Goal: Task Accomplishment & Management: Manage account settings

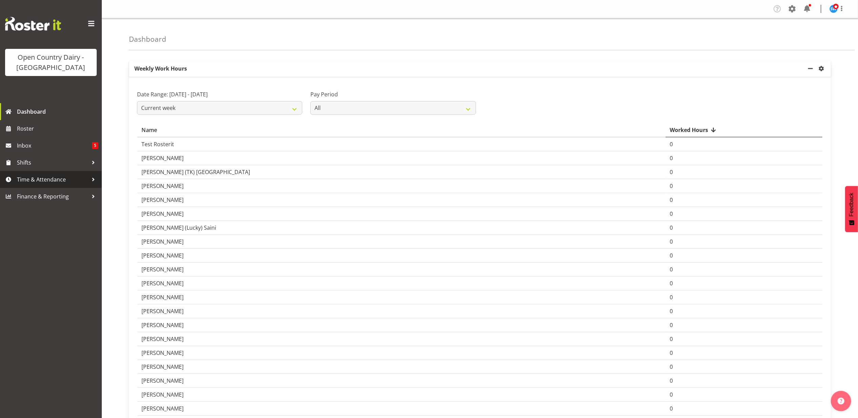
click at [31, 183] on span "Time & Attendance" at bounding box center [52, 179] width 71 height 10
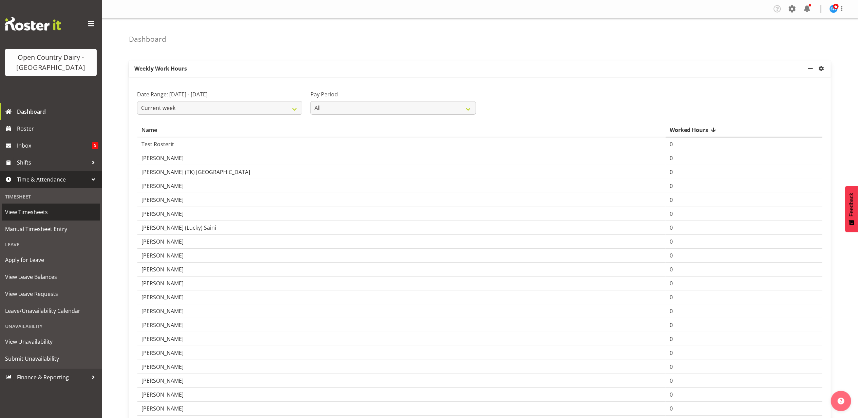
click at [30, 209] on span "View Timesheets" at bounding box center [51, 212] width 92 height 10
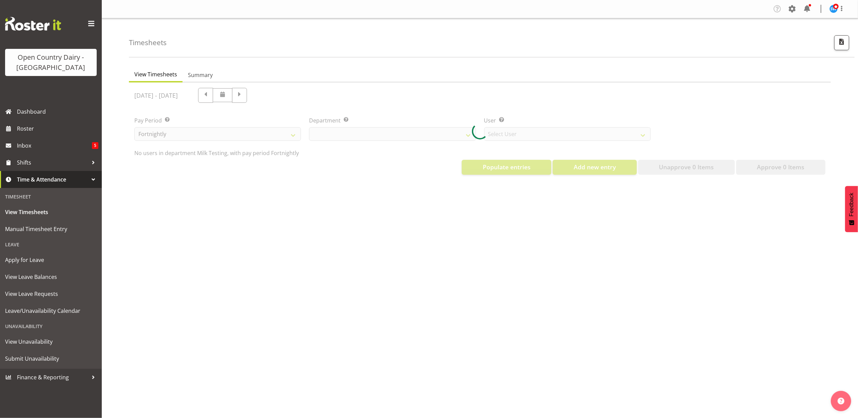
select select "733"
select select "7414"
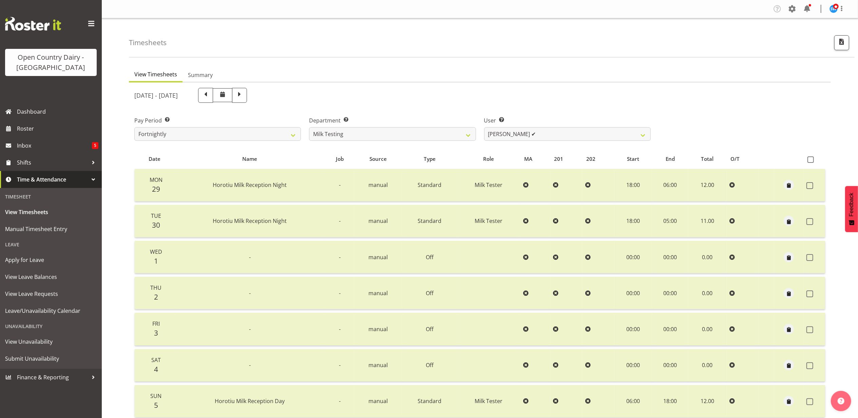
click at [244, 94] on span at bounding box center [239, 94] width 9 height 9
select select
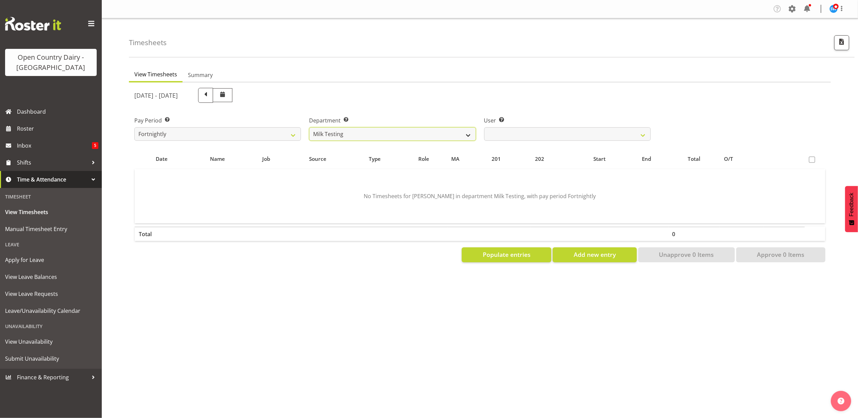
click at [387, 136] on select "701 702 703 704 705 706 707 708 709 710 711 712 713 714 715 716 717 718 719 720" at bounding box center [392, 134] width 167 height 14
select select "874"
click at [309, 127] on select "701 702 703 704 705 706 707 708 709 710 711 712 713 714 715 716 717 718 719 720" at bounding box center [392, 134] width 167 height 14
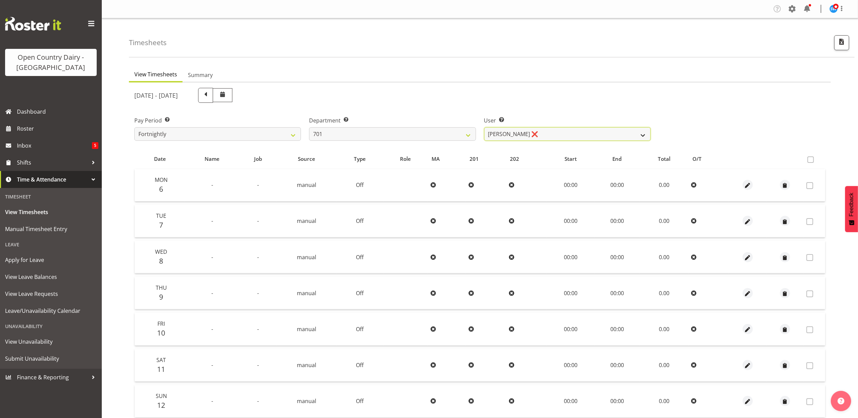
click at [503, 136] on select "Duncan Shirley ❌ Gagandeep Singh ❌ Johann Van Zyl ❌ John Cottingham ❌" at bounding box center [567, 134] width 167 height 14
click at [690, 115] on div "Pay Period Select which pay period you would like to view. Fortnightly Departme…" at bounding box center [479, 126] width 699 height 38
click at [210, 93] on span at bounding box center [205, 94] width 9 height 9
select select
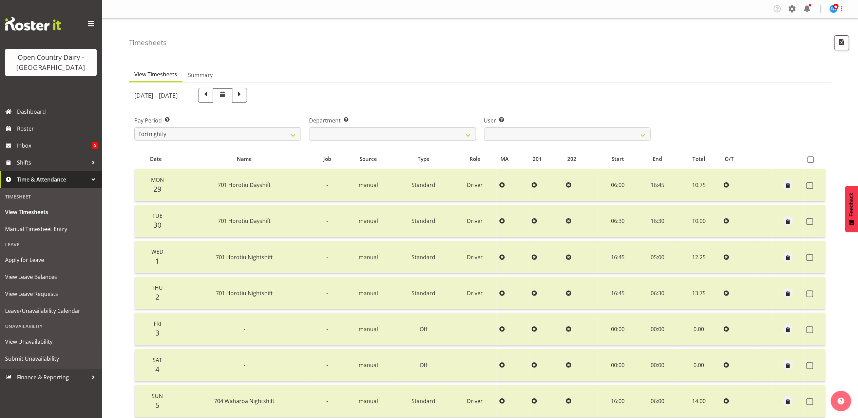
scroll to position [54, 0]
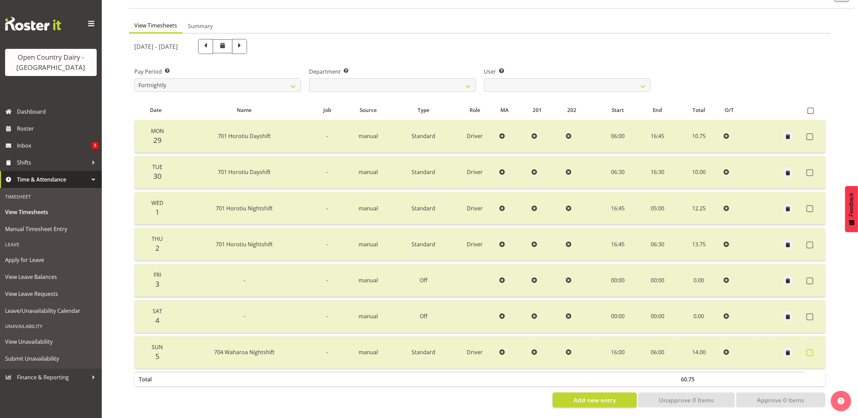
click at [808, 349] on span at bounding box center [809, 352] width 7 height 7
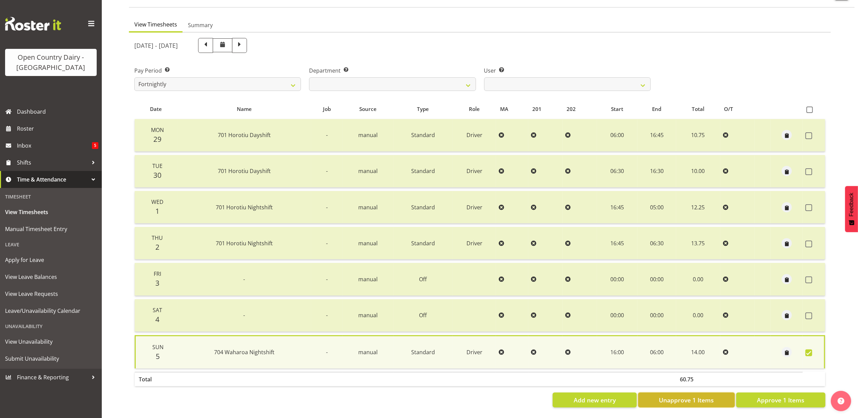
click at [661, 396] on span "Unapprove 1 Items" at bounding box center [686, 400] width 55 height 9
checkbox input "false"
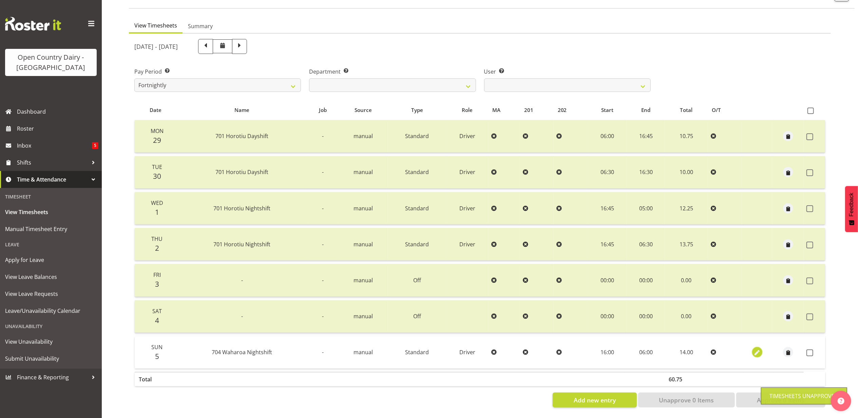
click at [756, 349] on span "button" at bounding box center [757, 353] width 8 height 8
select select "Standard"
select select "717"
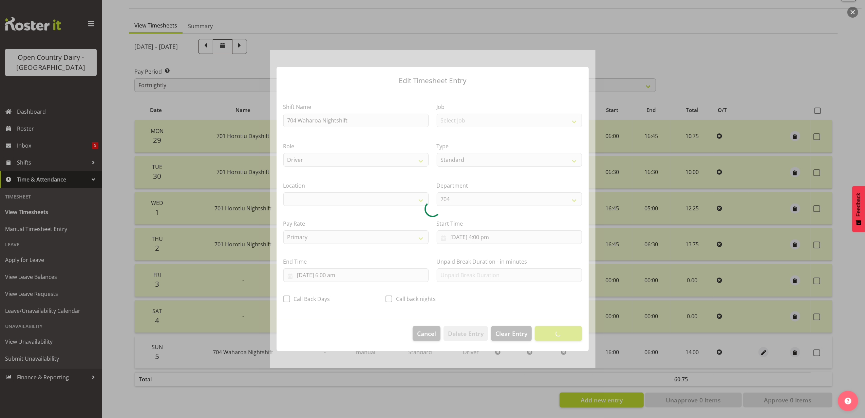
select select "1054"
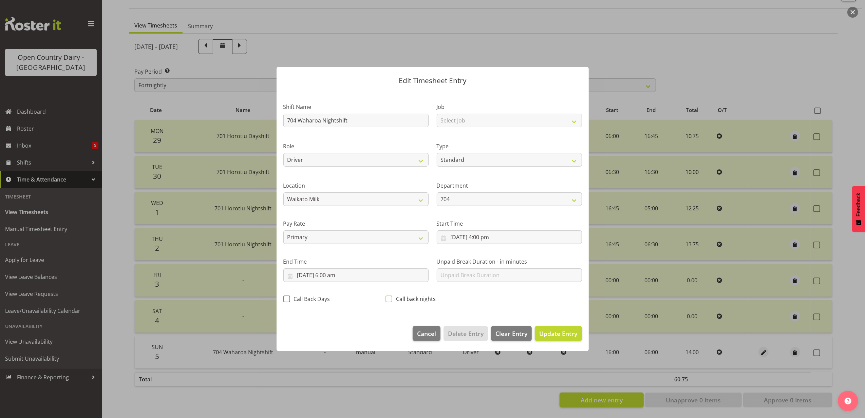
click at [390, 296] on span at bounding box center [388, 299] width 7 height 7
click at [390, 297] on input "Call back nights" at bounding box center [387, 299] width 4 height 4
checkbox input "true"
drag, startPoint x: 549, startPoint y: 334, endPoint x: 581, endPoint y: 334, distance: 32.2
click at [549, 333] on span "Update Entry" at bounding box center [558, 333] width 38 height 8
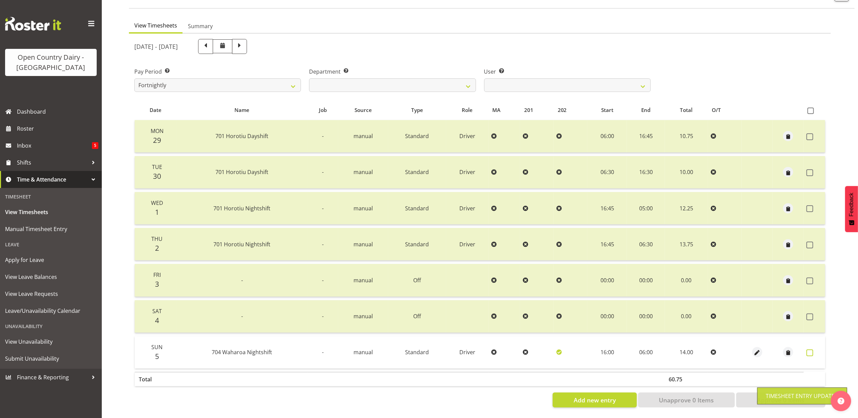
click at [810, 349] on span at bounding box center [809, 352] width 7 height 7
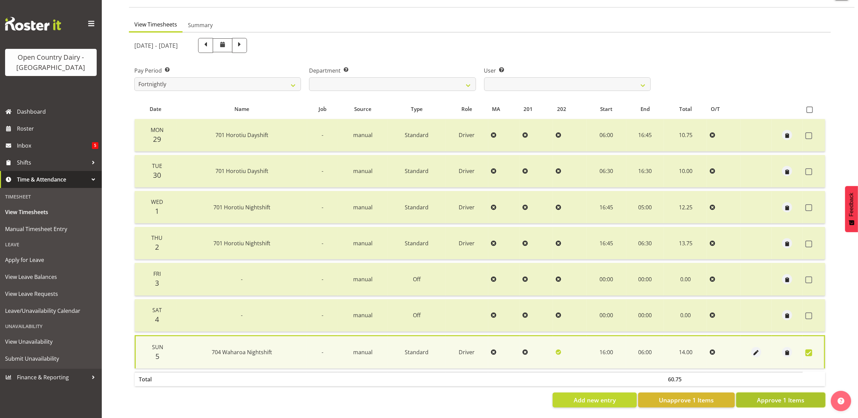
click at [764, 393] on button "Approve 1 Items" at bounding box center [780, 400] width 89 height 15
checkbox input "false"
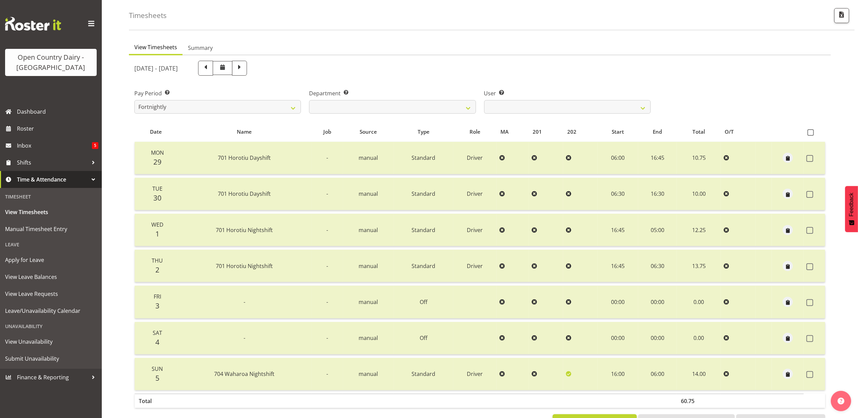
scroll to position [0, 0]
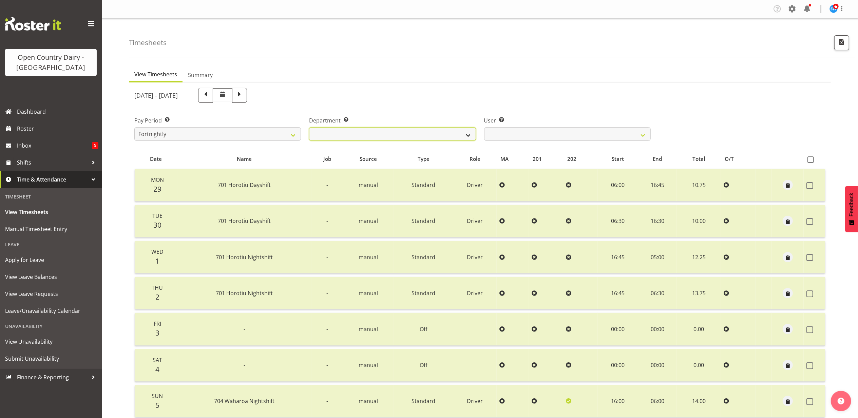
click at [374, 139] on select "701 702 703 704 705 706 707 708 709 710 711 712 713 714 715 716 717 718 719 720" at bounding box center [392, 134] width 167 height 14
select select "898"
click at [309, 127] on select "701 702 703 704 705 706 707 708 709 710 711 712 713 714 715 716 717 718 719 720" at bounding box center [392, 134] width 167 height 14
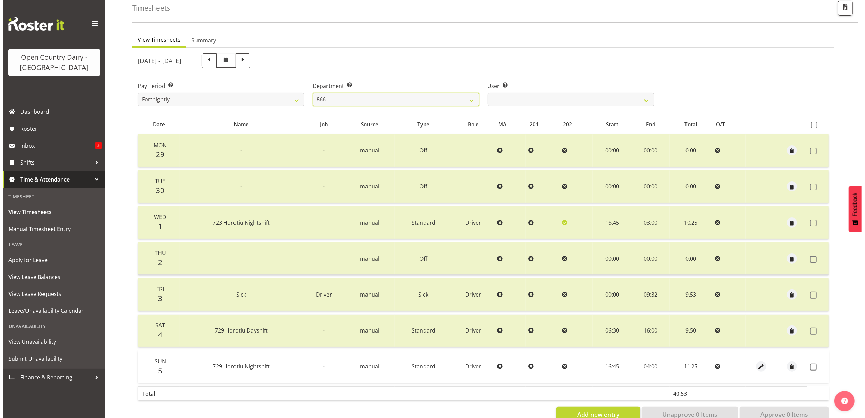
scroll to position [54, 0]
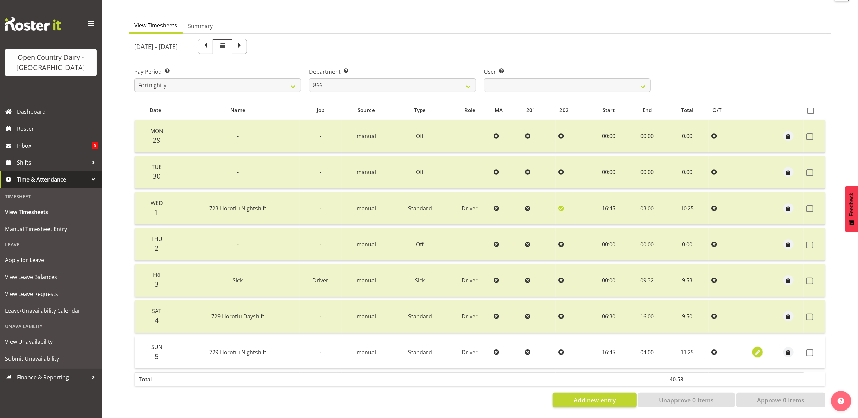
click at [754, 349] on span "button" at bounding box center [758, 353] width 8 height 8
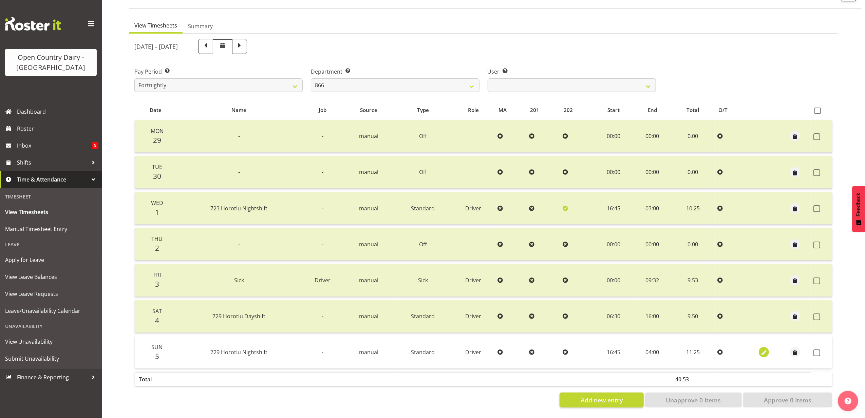
select select "Standard"
select select "727"
select select "9"
select select "2025"
select select "4"
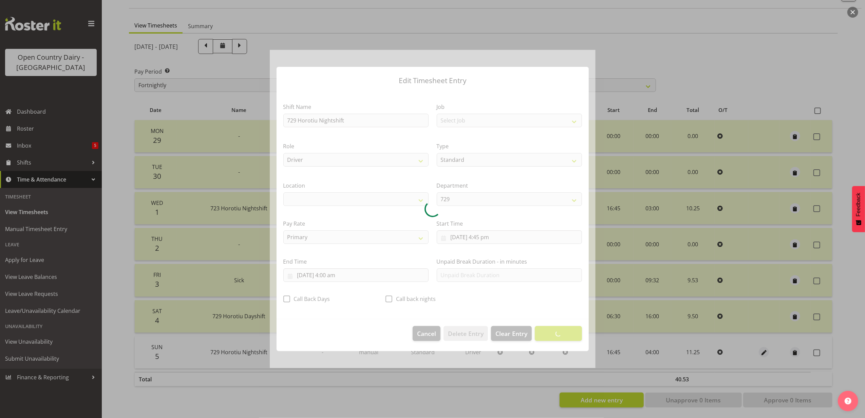
select select "1054"
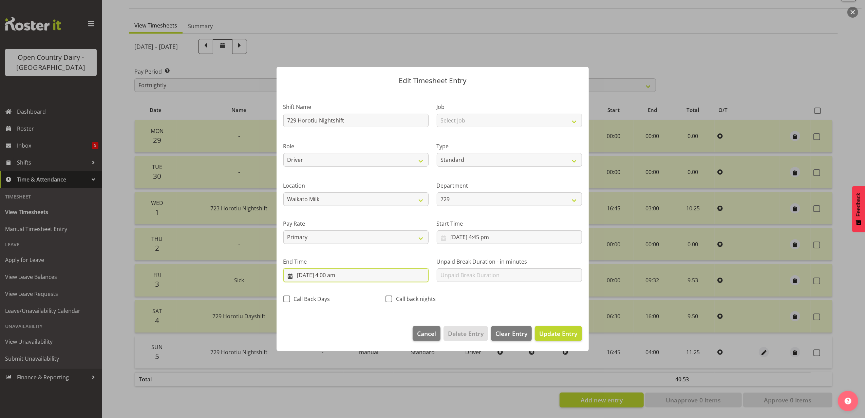
click at [343, 277] on input "6/10/2025, 4:00 am" at bounding box center [355, 275] width 145 height 14
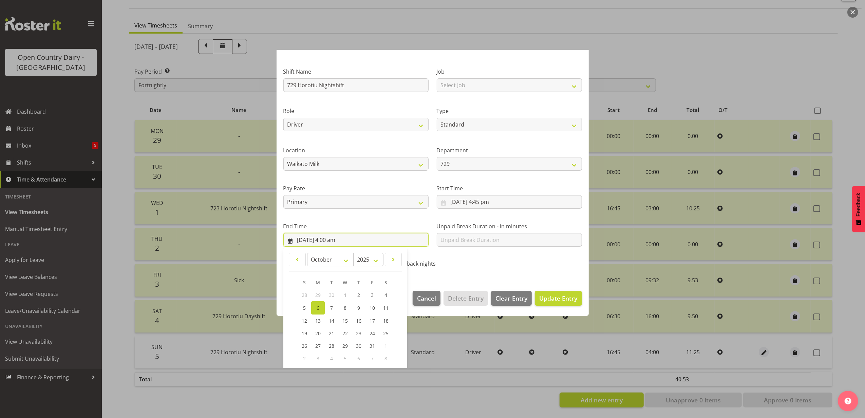
scroll to position [69, 0]
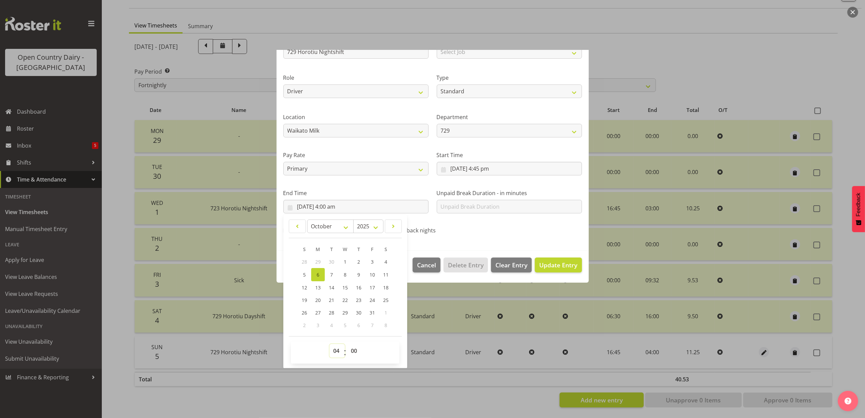
click at [337, 350] on select "00 01 02 03 04 05 06 07 08 09 10 11 12 13 14 15 16 17 18 19 20 21 22 23" at bounding box center [336, 351] width 15 height 14
select select "6"
click at [329, 344] on select "00 01 02 03 04 05 06 07 08 09 10 11 12 13 14 15 16 17 18 19 20 21 22 23" at bounding box center [336, 351] width 15 height 14
type input "6/10/2025, 6:00 am"
click at [471, 231] on div "Call back nights" at bounding box center [432, 231] width 94 height 9
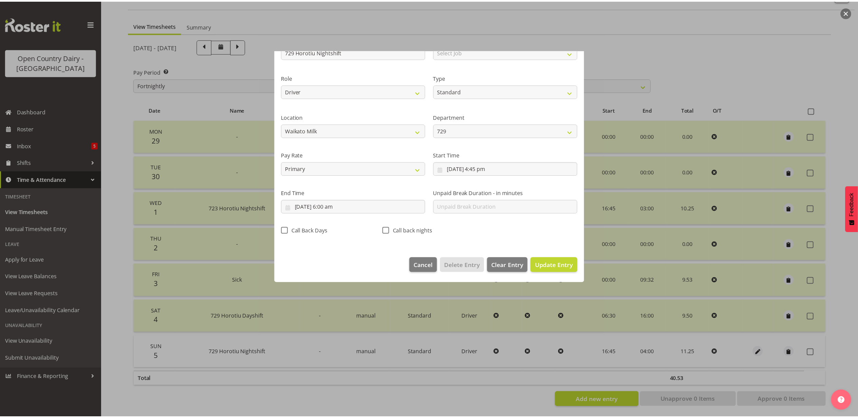
scroll to position [0, 0]
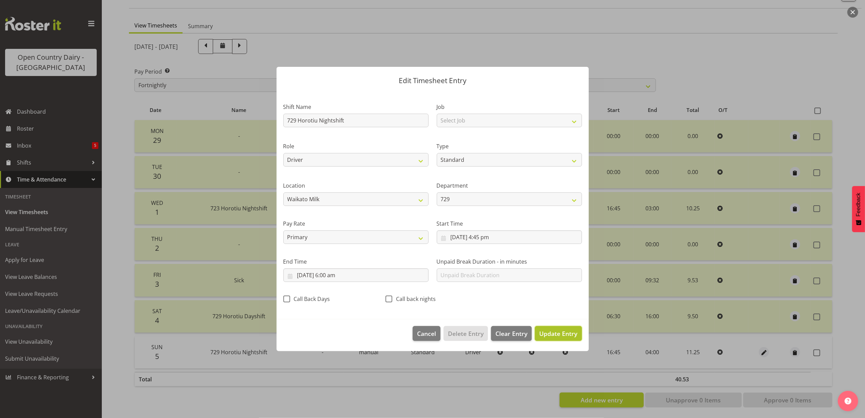
click at [554, 331] on span "Update Entry" at bounding box center [558, 333] width 38 height 8
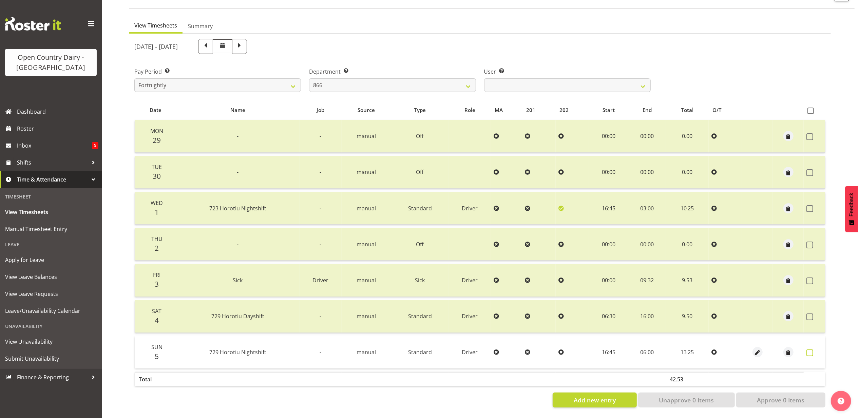
click at [809, 349] on span at bounding box center [809, 352] width 7 height 7
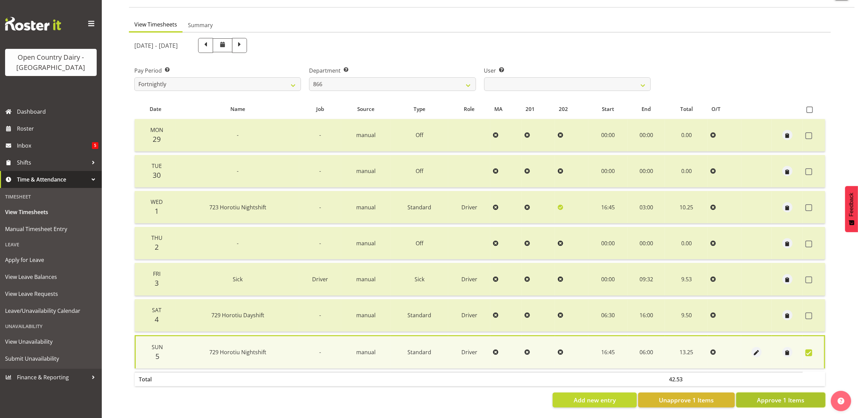
click at [786, 396] on span "Approve 1 Items" at bounding box center [780, 400] width 47 height 9
checkbox input "false"
